Goal: Task Accomplishment & Management: Complete application form

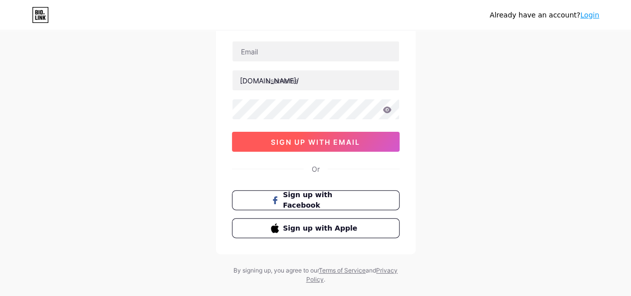
click at [332, 138] on span "sign up with email" at bounding box center [315, 142] width 89 height 8
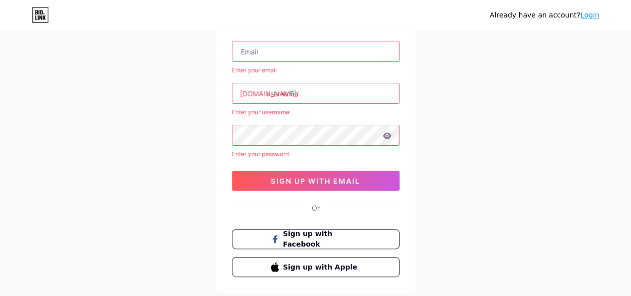
click at [289, 98] on input "text" at bounding box center [315, 93] width 167 height 20
click at [278, 47] on input "text" at bounding box center [315, 51] width 167 height 20
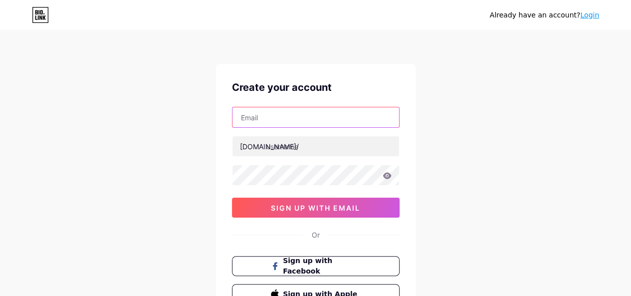
click at [294, 122] on input "text" at bounding box center [315, 117] width 167 height 20
click at [211, 162] on div "Already have an account? Login Create your account bio.link/ 0cAFcWeA69uJyxQdiT…" at bounding box center [315, 191] width 631 height 382
click at [299, 112] on input "text" at bounding box center [315, 117] width 167 height 20
paste input "w7600737@gmail.com"
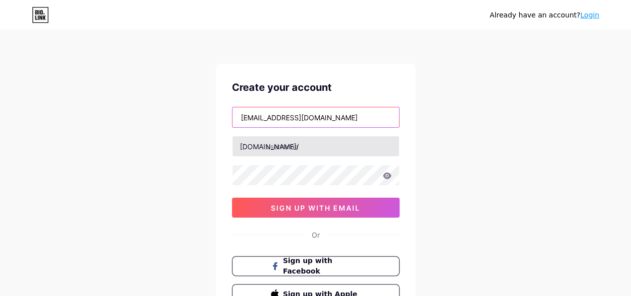
type input "w7600737@gmail.com"
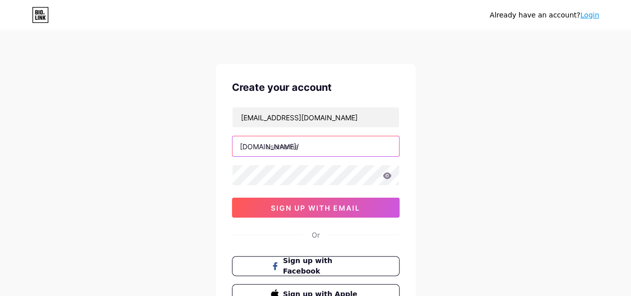
click at [280, 141] on input "text" at bounding box center [315, 146] width 167 height 20
paste input "https//stackerbee.com/"
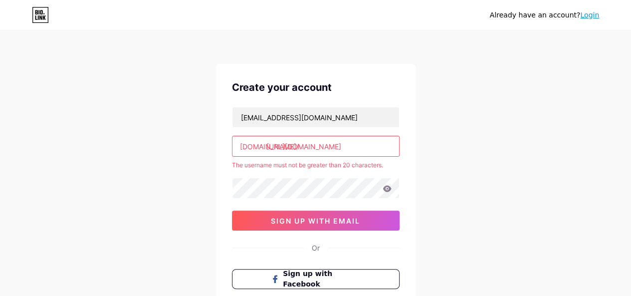
drag, startPoint x: 287, startPoint y: 146, endPoint x: 263, endPoint y: 145, distance: 24.5
click at [263, 145] on div "bio.link/ https://stackerbee.com/" at bounding box center [316, 146] width 168 height 21
drag, startPoint x: 290, startPoint y: 146, endPoint x: 264, endPoint y: 149, distance: 26.1
click at [264, 149] on div "bio.link/ https://stackerbee.com/" at bounding box center [316, 146] width 168 height 21
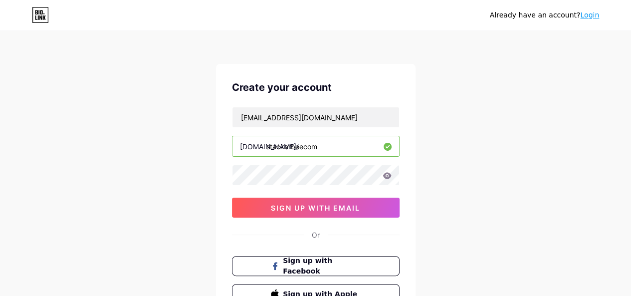
click at [300, 146] on input "stackerbeecom" at bounding box center [315, 146] width 167 height 20
drag, startPoint x: 300, startPoint y: 146, endPoint x: 321, endPoint y: 145, distance: 20.5
click at [321, 145] on input "stackerbeecom" at bounding box center [315, 146] width 167 height 20
click at [300, 144] on input "stackerbecom" at bounding box center [315, 146] width 167 height 20
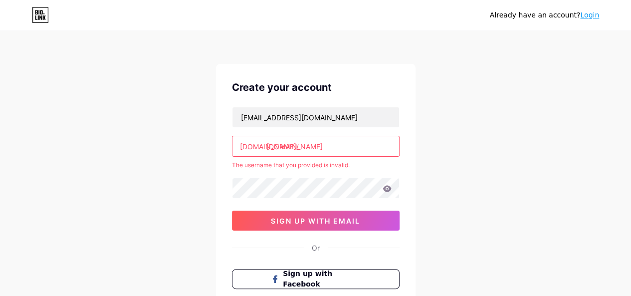
drag, startPoint x: 320, startPoint y: 148, endPoint x: 299, endPoint y: 148, distance: 20.4
click at [299, 148] on input "stackerbe.com" at bounding box center [315, 146] width 167 height 20
type input "stackerbee"
